Goal: Task Accomplishment & Management: Manage account settings

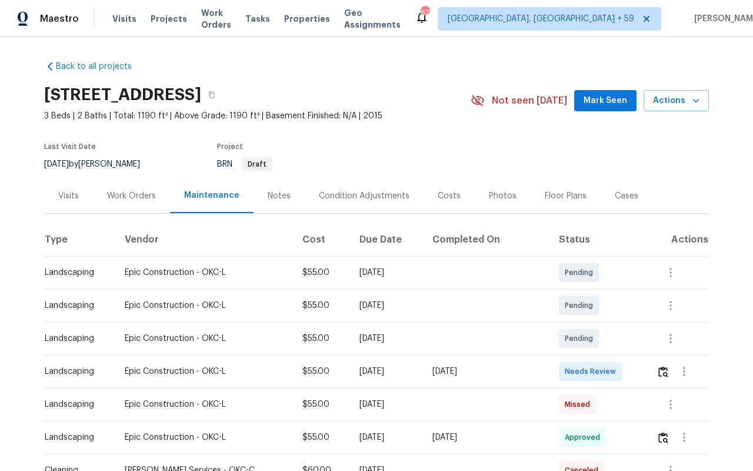
click at [220, 26] on div "Visits Projects Work Orders Tasks Properties Geo Assignments" at bounding box center [263, 19] width 302 height 24
click at [221, 17] on span "Work Orders" at bounding box center [216, 19] width 30 height 24
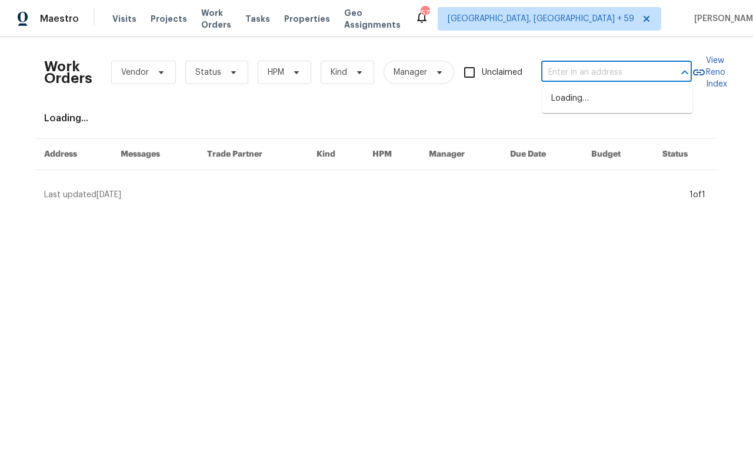
click at [545, 76] on input "text" at bounding box center [600, 73] width 118 height 18
paste input "[STREET_ADDRESS][PERSON_NAME]"
type input "[STREET_ADDRESS][PERSON_NAME]"
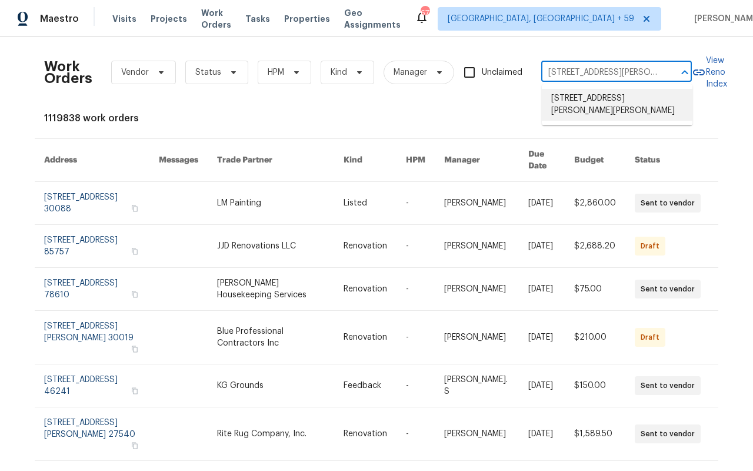
click at [564, 99] on li "[STREET_ADDRESS][PERSON_NAME][PERSON_NAME]" at bounding box center [617, 105] width 151 height 32
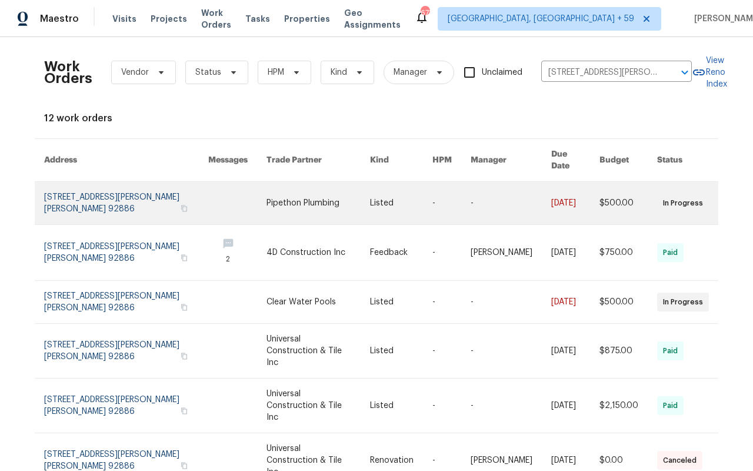
click at [88, 189] on link at bounding box center [126, 203] width 164 height 42
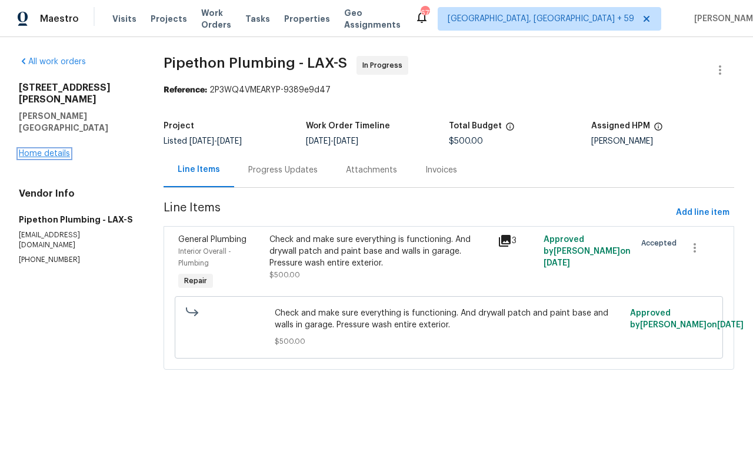
click at [55, 149] on link "Home details" at bounding box center [44, 153] width 51 height 8
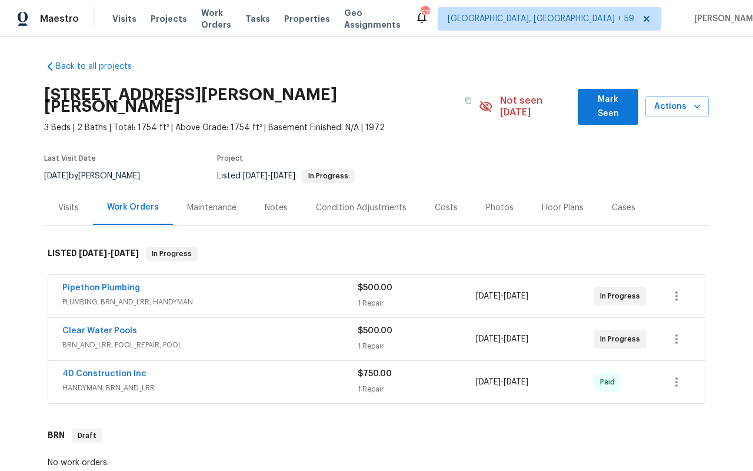
click at [73, 209] on div "Visits" at bounding box center [68, 207] width 49 height 35
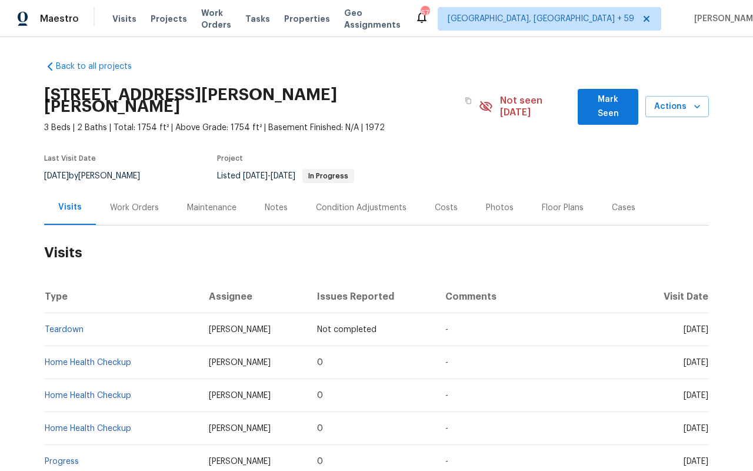
scroll to position [17, 0]
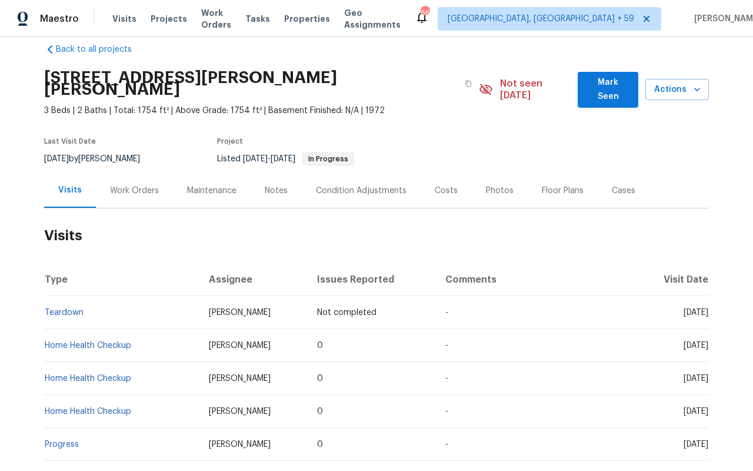
click at [111, 185] on div "Work Orders" at bounding box center [134, 191] width 49 height 12
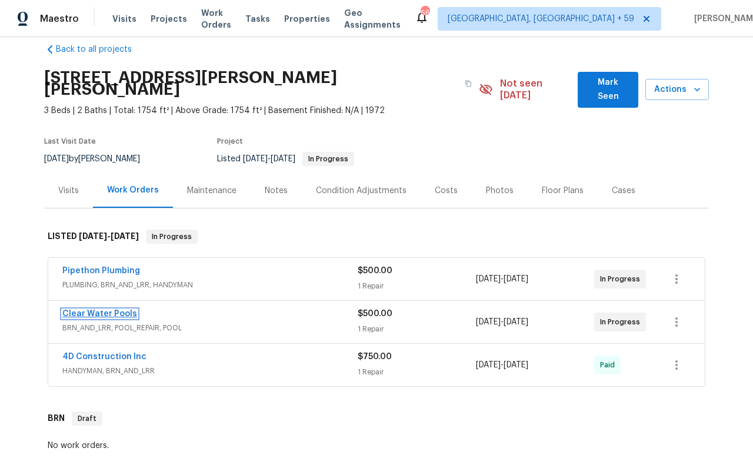
click at [113, 309] on link "Clear Water Pools" at bounding box center [99, 313] width 75 height 8
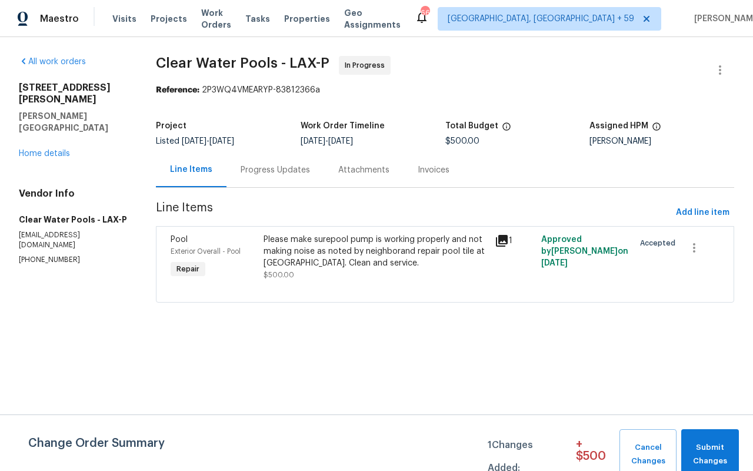
click at [45, 135] on div "[STREET_ADDRESS][PERSON_NAME] Home details" at bounding box center [73, 121] width 109 height 78
click at [45, 149] on link "Home details" at bounding box center [44, 153] width 51 height 8
